Goal: Transaction & Acquisition: Purchase product/service

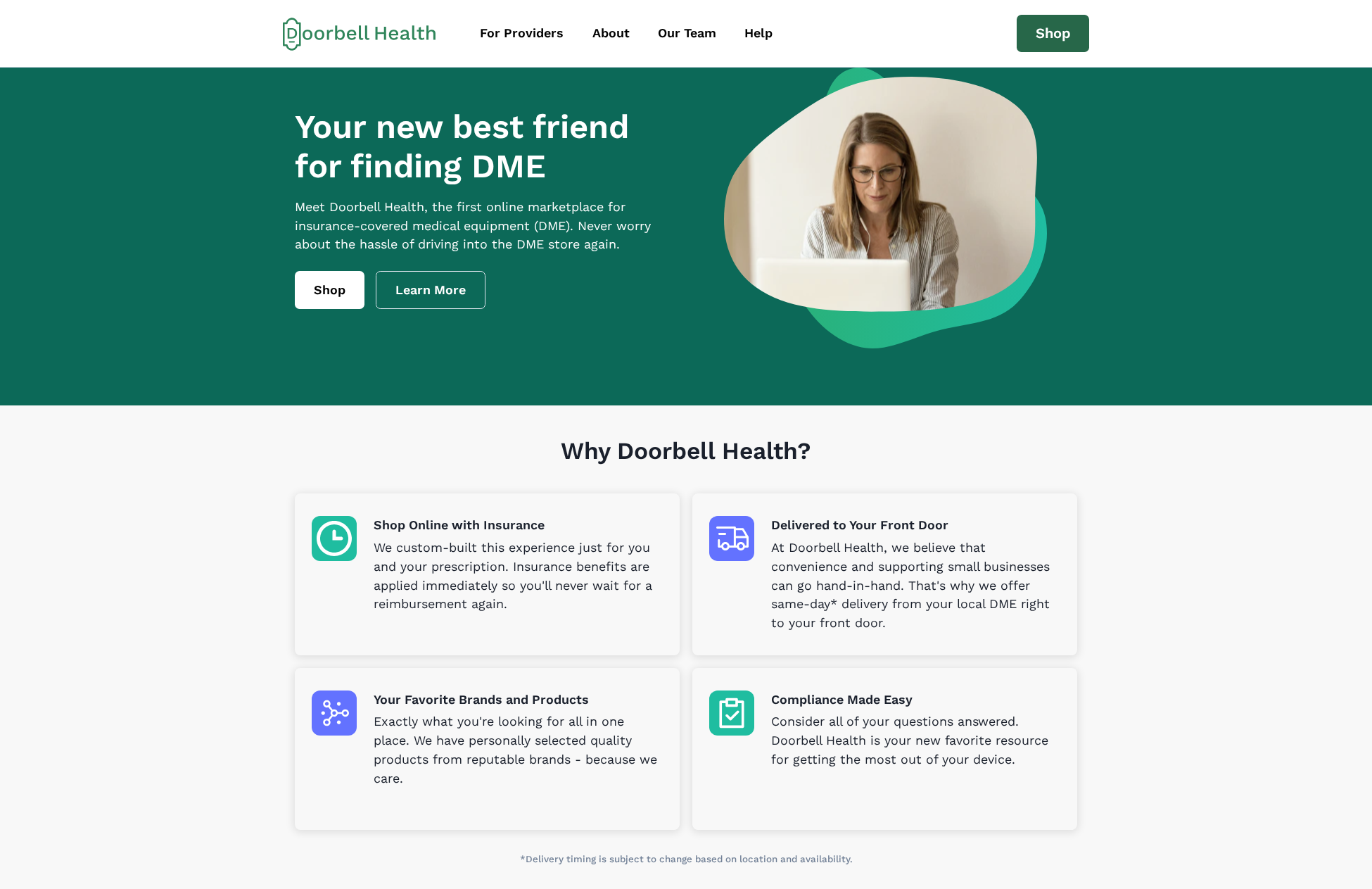
click at [1042, 23] on link "Shop" at bounding box center [1053, 33] width 73 height 38
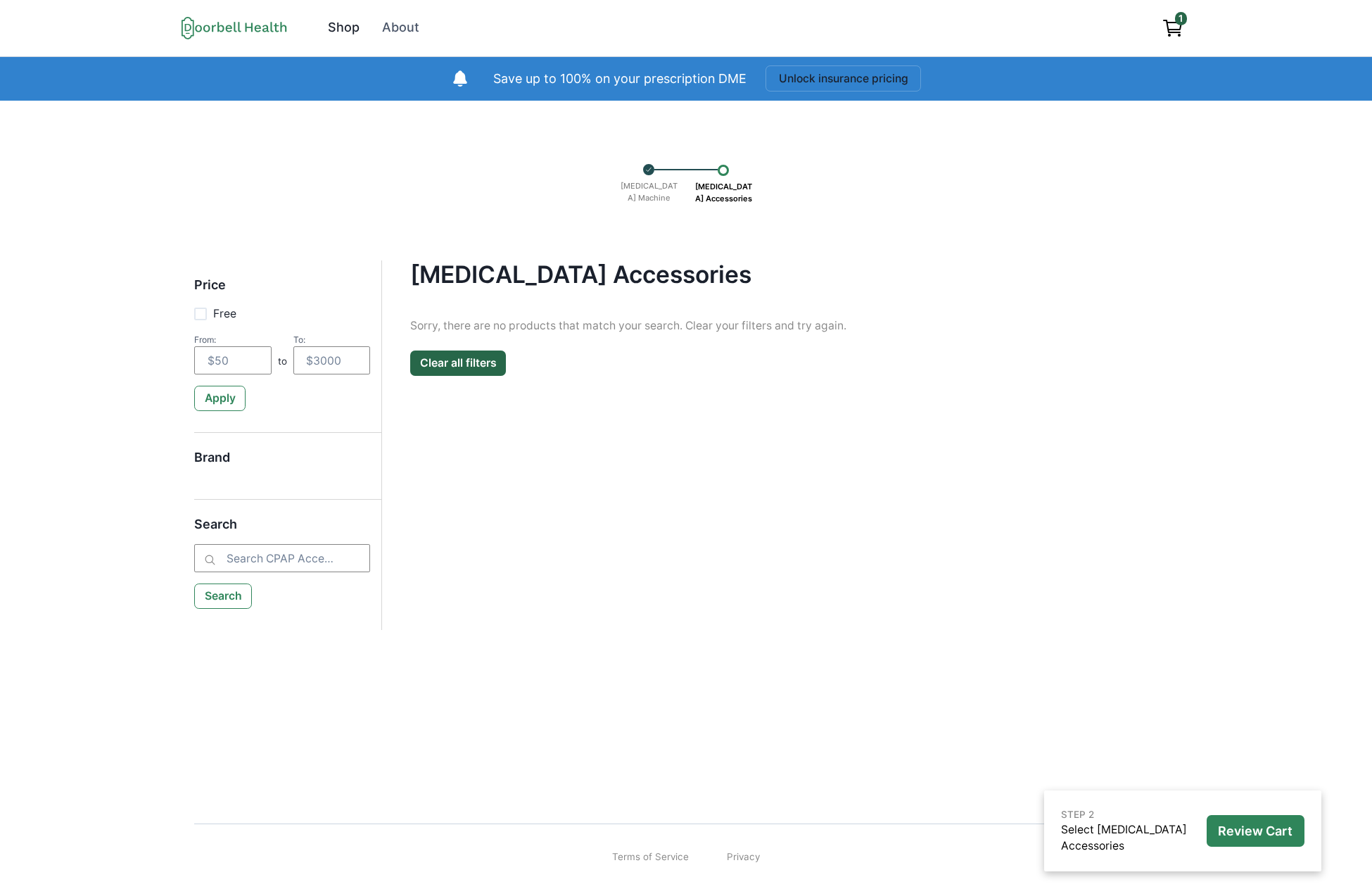
click at [339, 27] on div "Shop" at bounding box center [343, 28] width 31 height 19
click at [327, 27] on link "Shop" at bounding box center [344, 28] width 51 height 31
click at [343, 26] on link "Shop" at bounding box center [344, 28] width 51 height 31
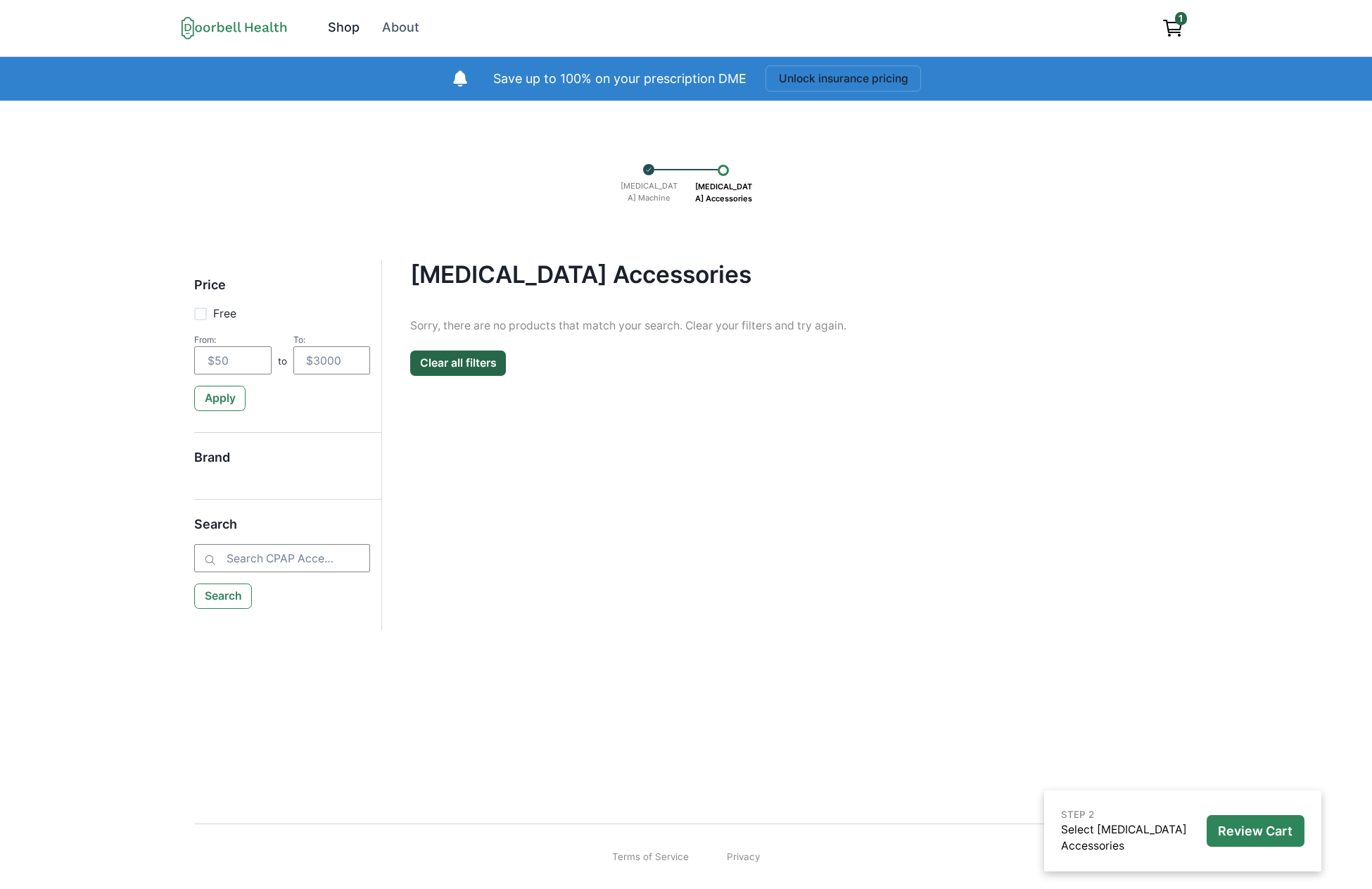
click at [343, 34] on div "Shop" at bounding box center [343, 28] width 31 height 19
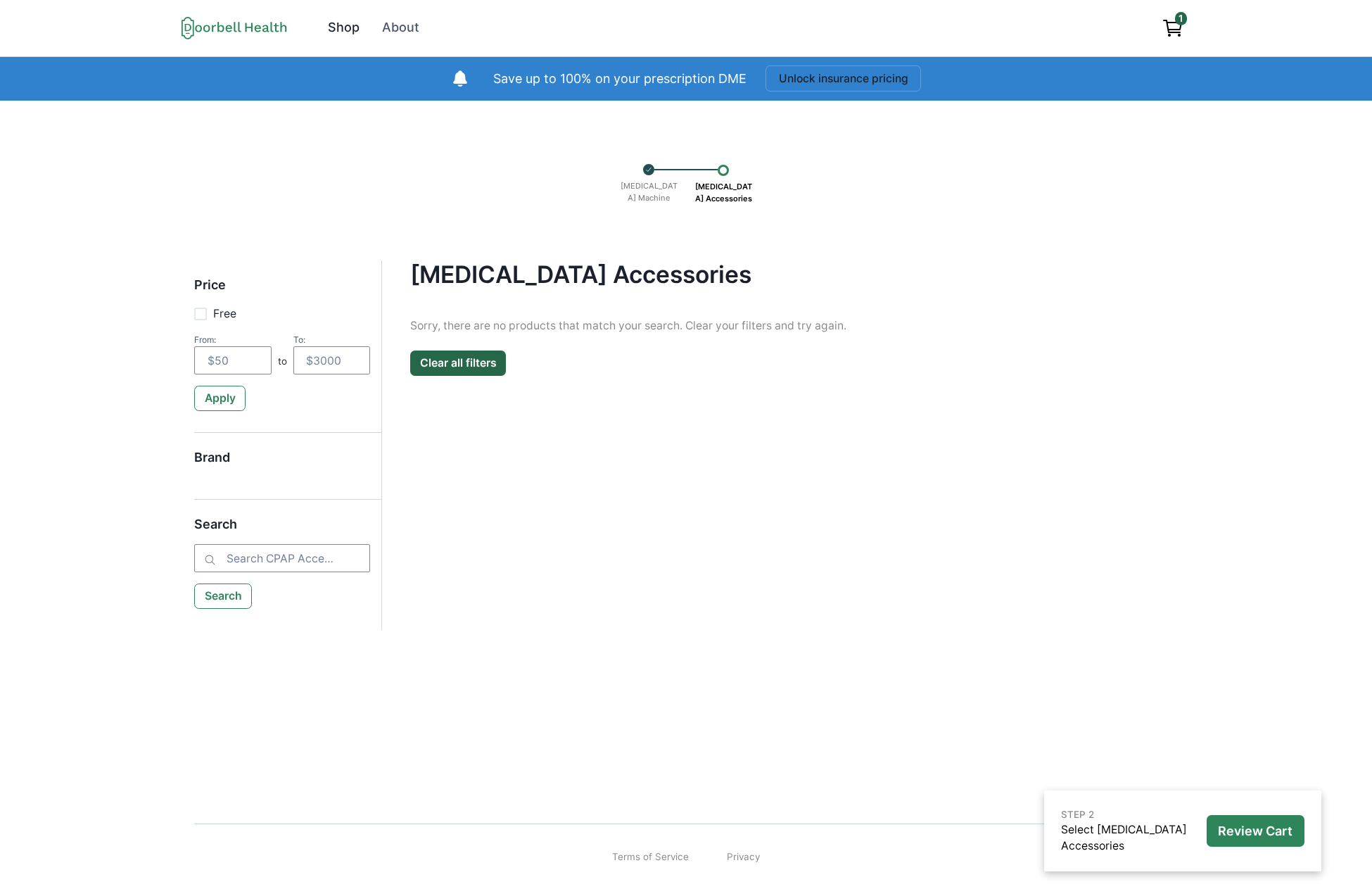
click at [343, 34] on div "Shop" at bounding box center [343, 28] width 31 height 19
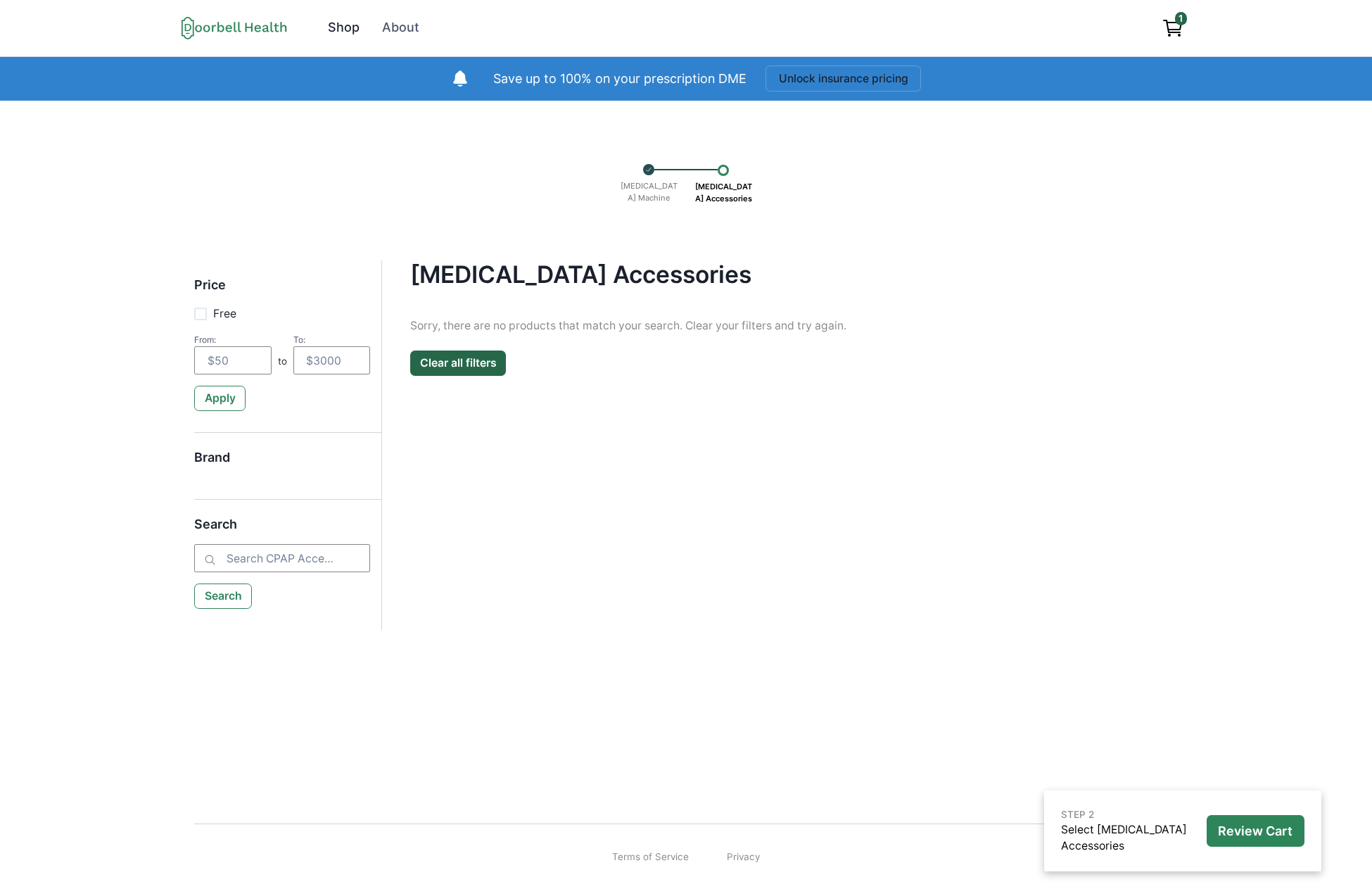
click at [343, 34] on div "Shop" at bounding box center [343, 28] width 31 height 19
click at [348, 29] on div "Shop" at bounding box center [343, 28] width 31 height 19
click at [413, 31] on div "About" at bounding box center [400, 28] width 38 height 19
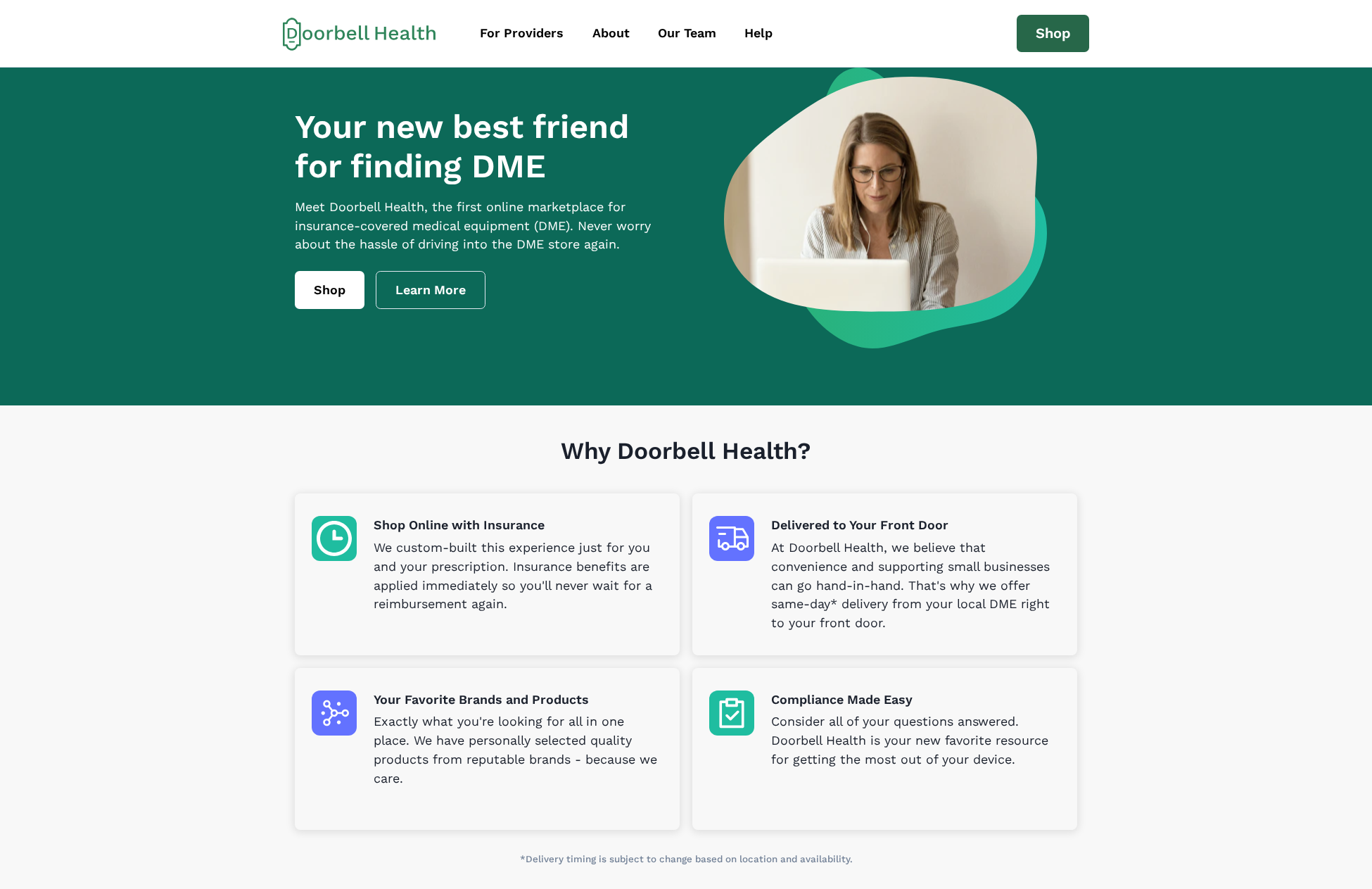
click at [1062, 24] on link "Shop" at bounding box center [1053, 33] width 73 height 38
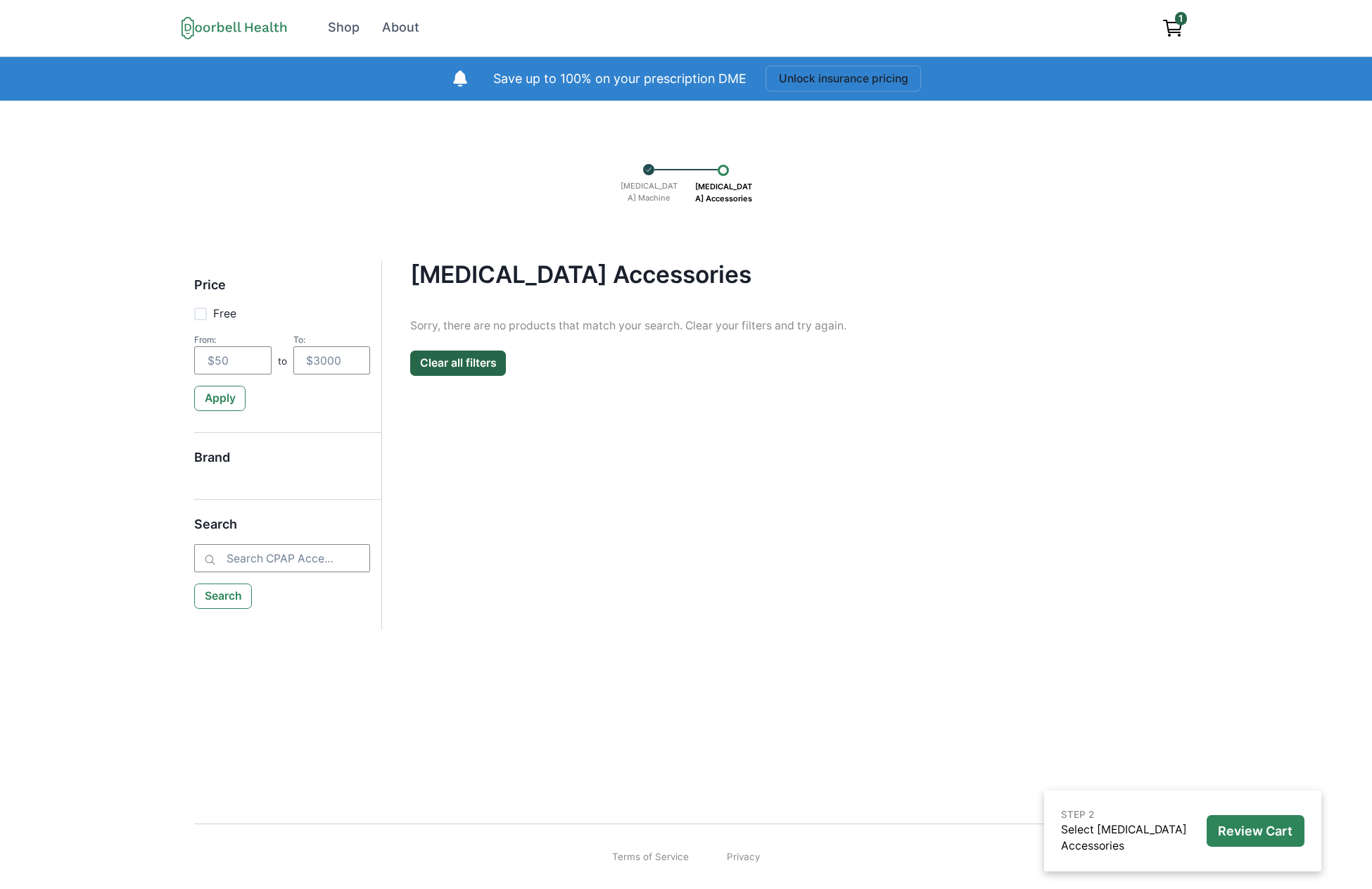
click at [1167, 26] on icon "View cart" at bounding box center [1171, 26] width 17 height 12
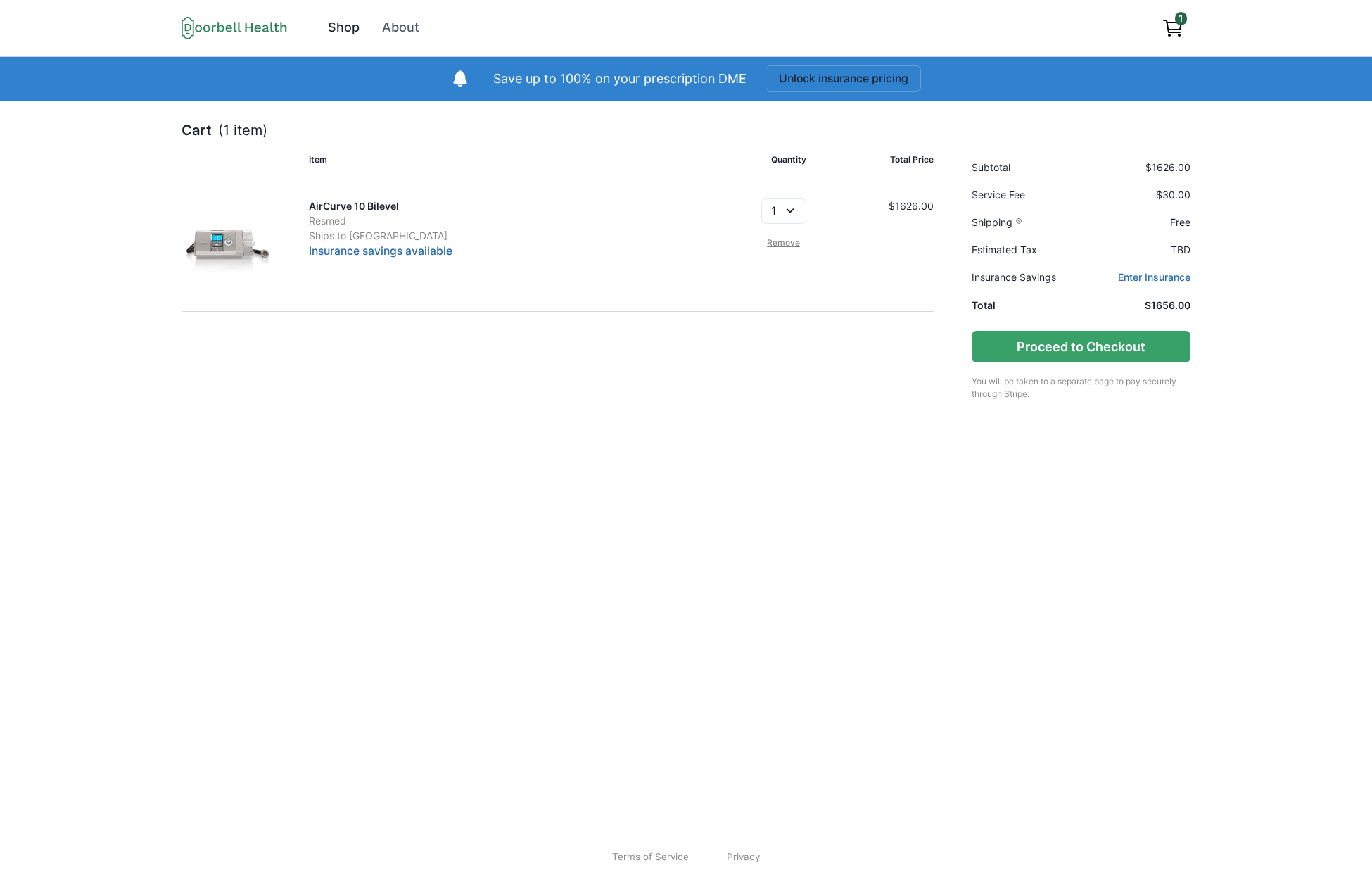
click at [338, 26] on div "Shop" at bounding box center [343, 28] width 31 height 19
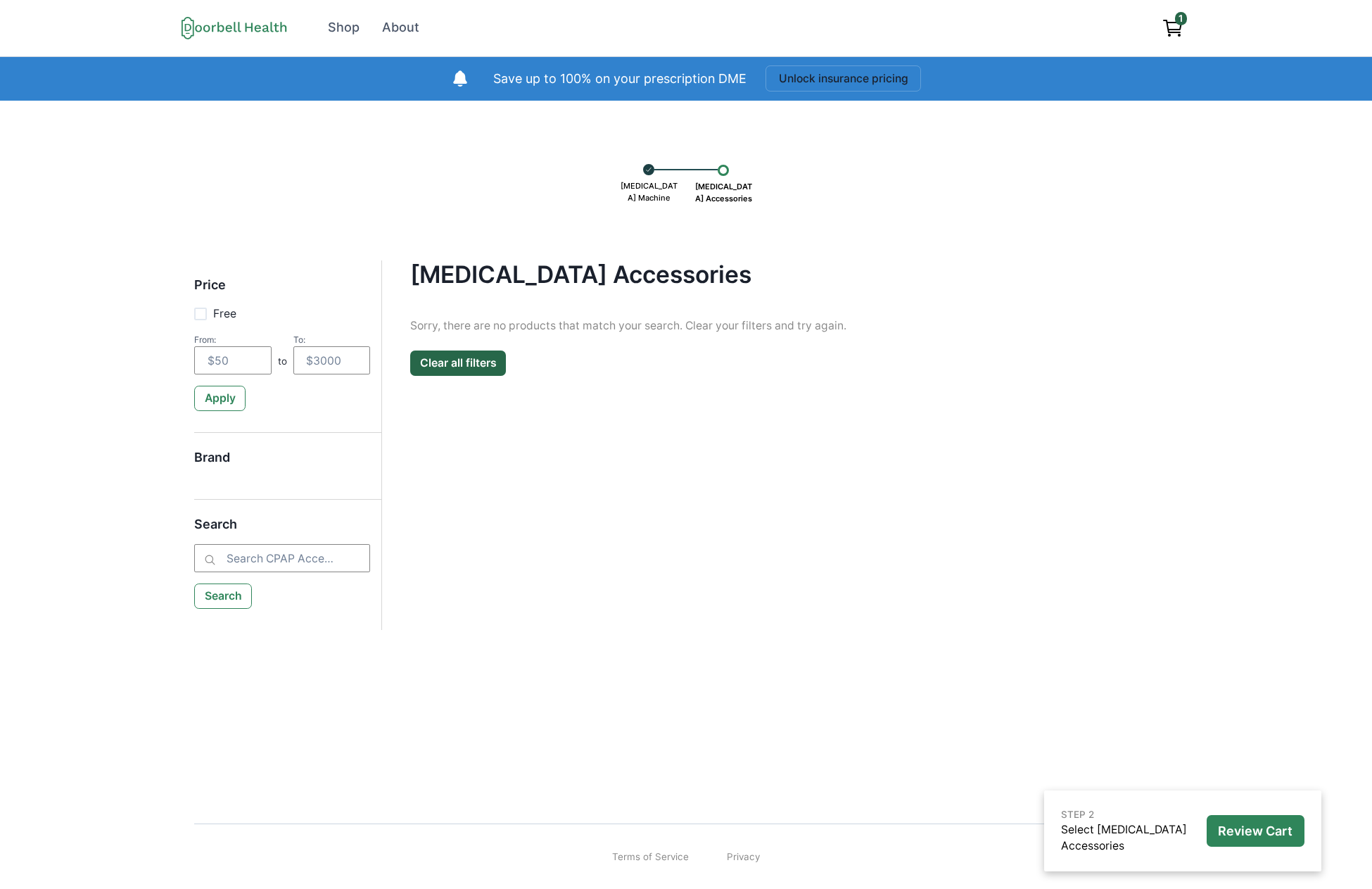
drag, startPoint x: 644, startPoint y: 171, endPoint x: 635, endPoint y: 207, distance: 37.1
click at [645, 171] on icon at bounding box center [648, 170] width 7 height 12
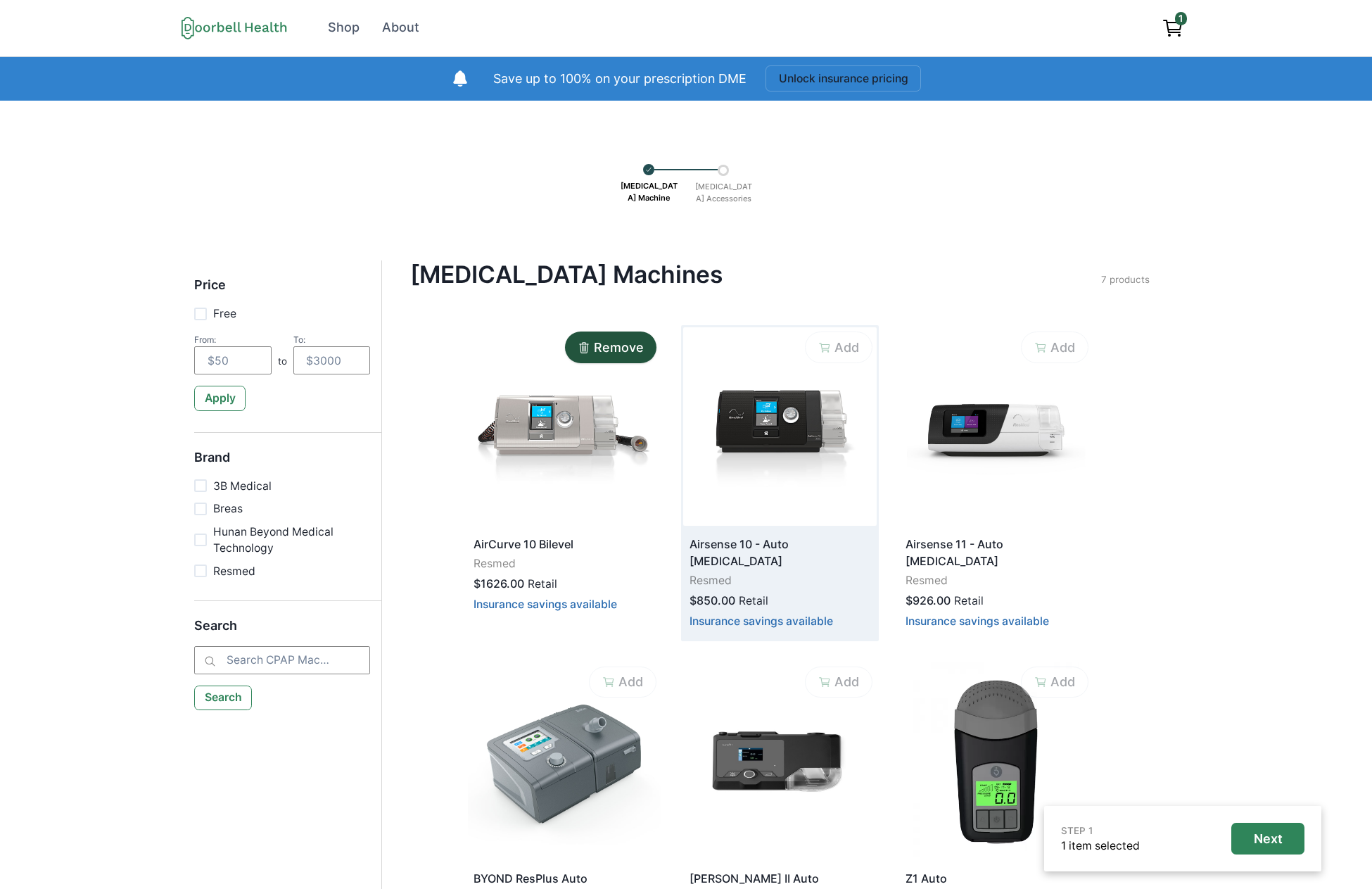
scroll to position [152, 0]
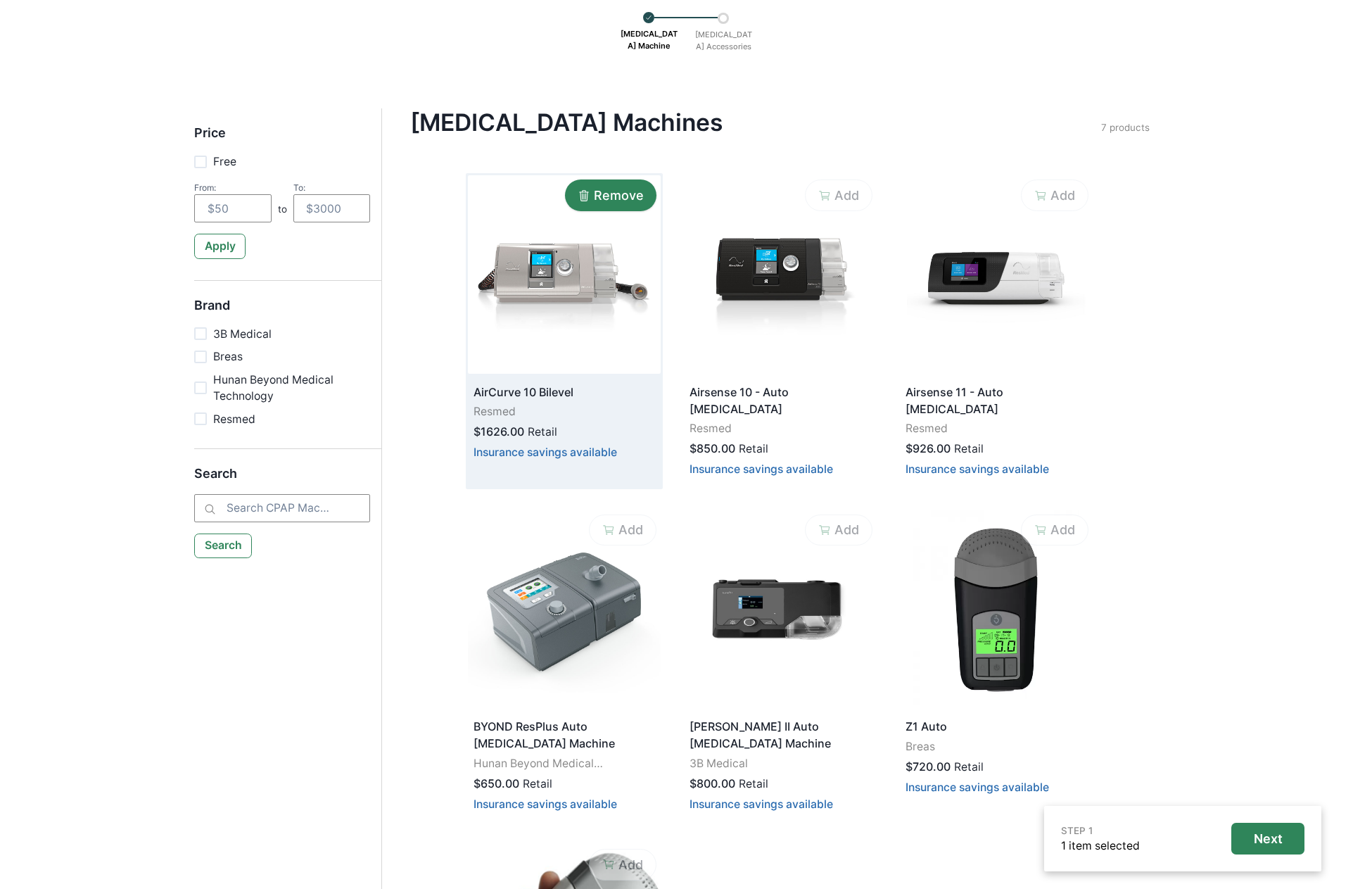
click at [611, 198] on p "Remove" at bounding box center [618, 196] width 50 height 16
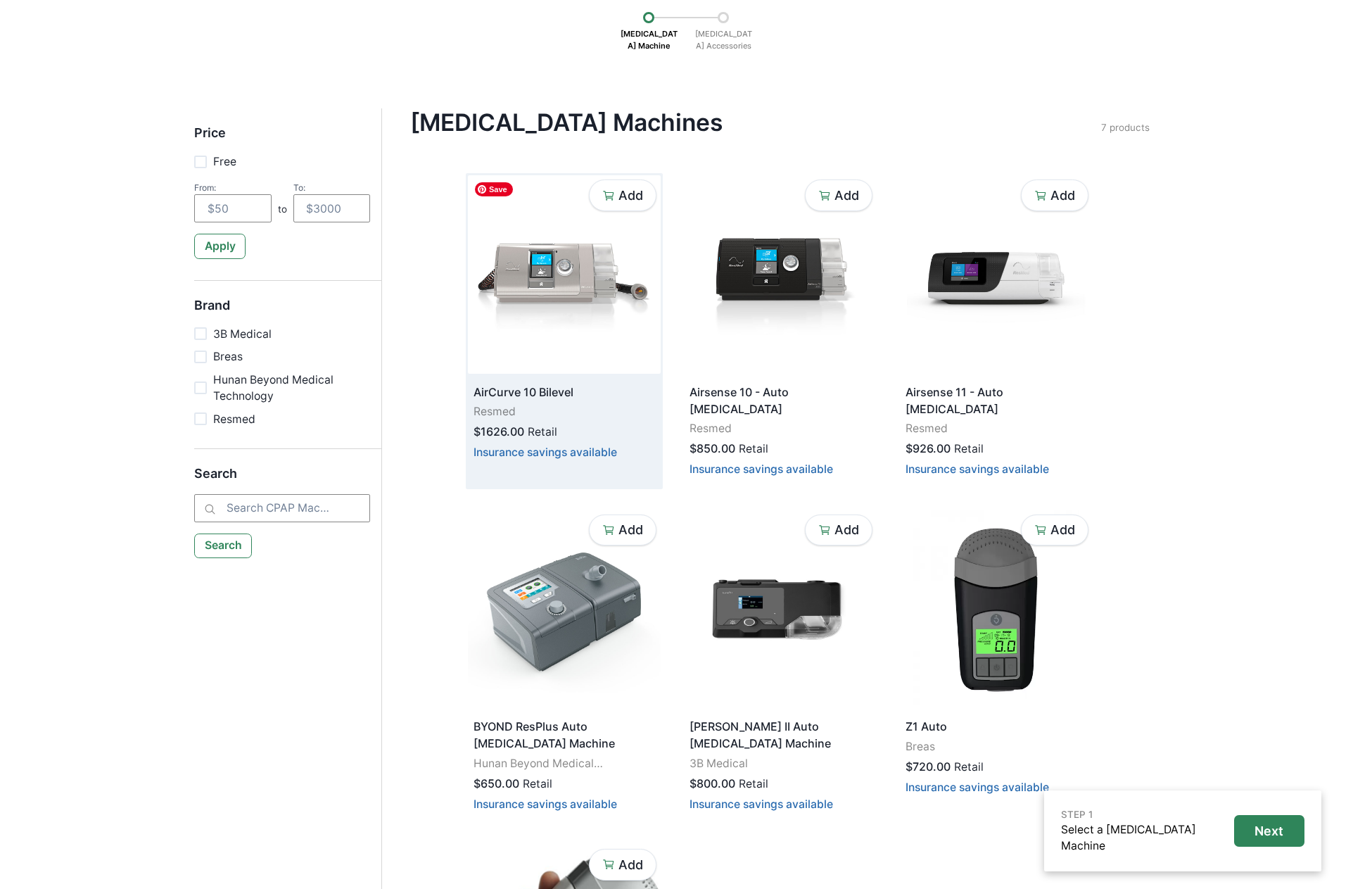
scroll to position [0, 0]
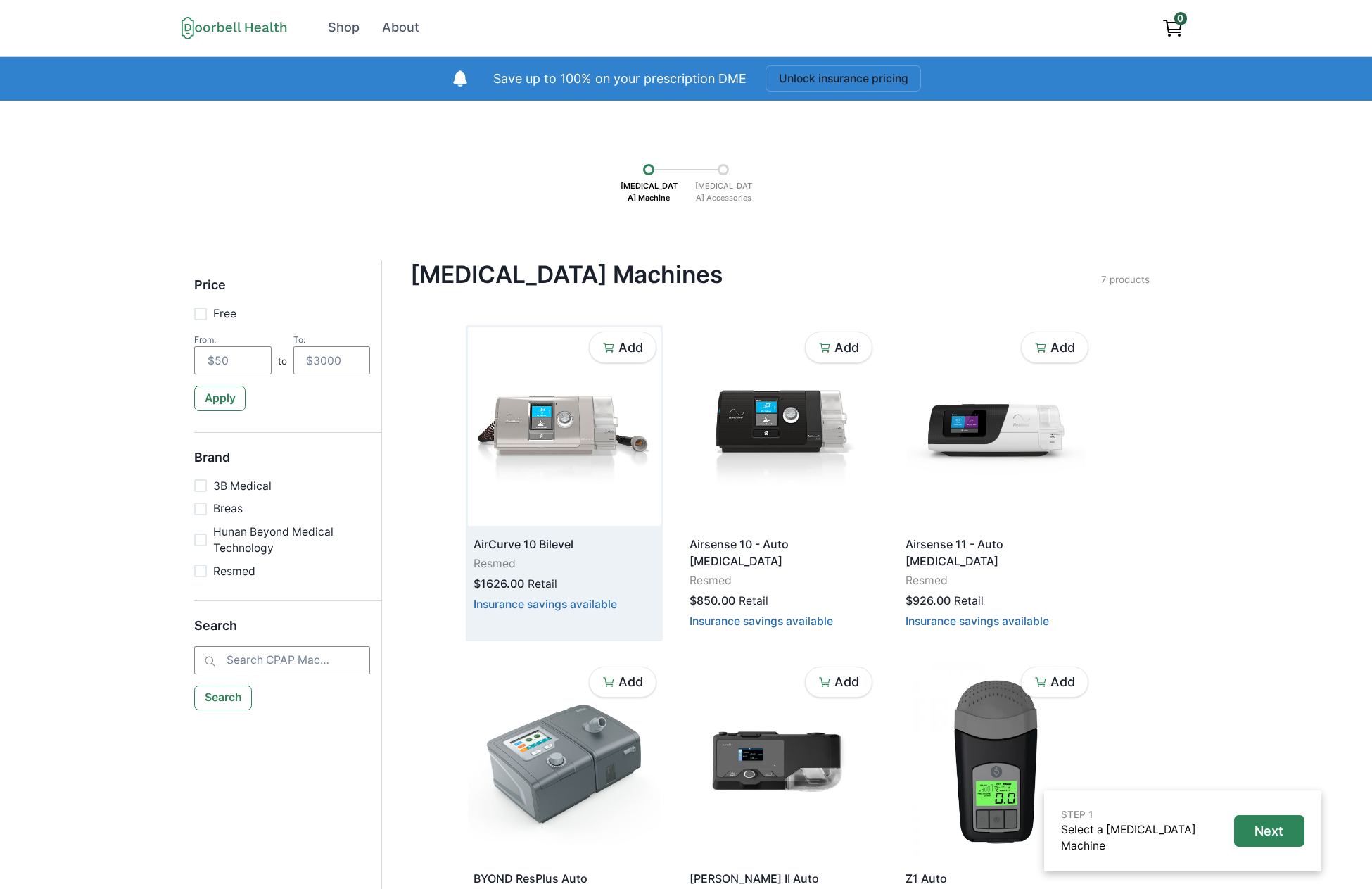
click at [593, 158] on div "[MEDICAL_DATA] Machine [MEDICAL_DATA] Accessories" at bounding box center [685, 180] width 1273 height 61
click at [330, 23] on div "Shop" at bounding box center [343, 28] width 31 height 19
